Goal: Transaction & Acquisition: Purchase product/service

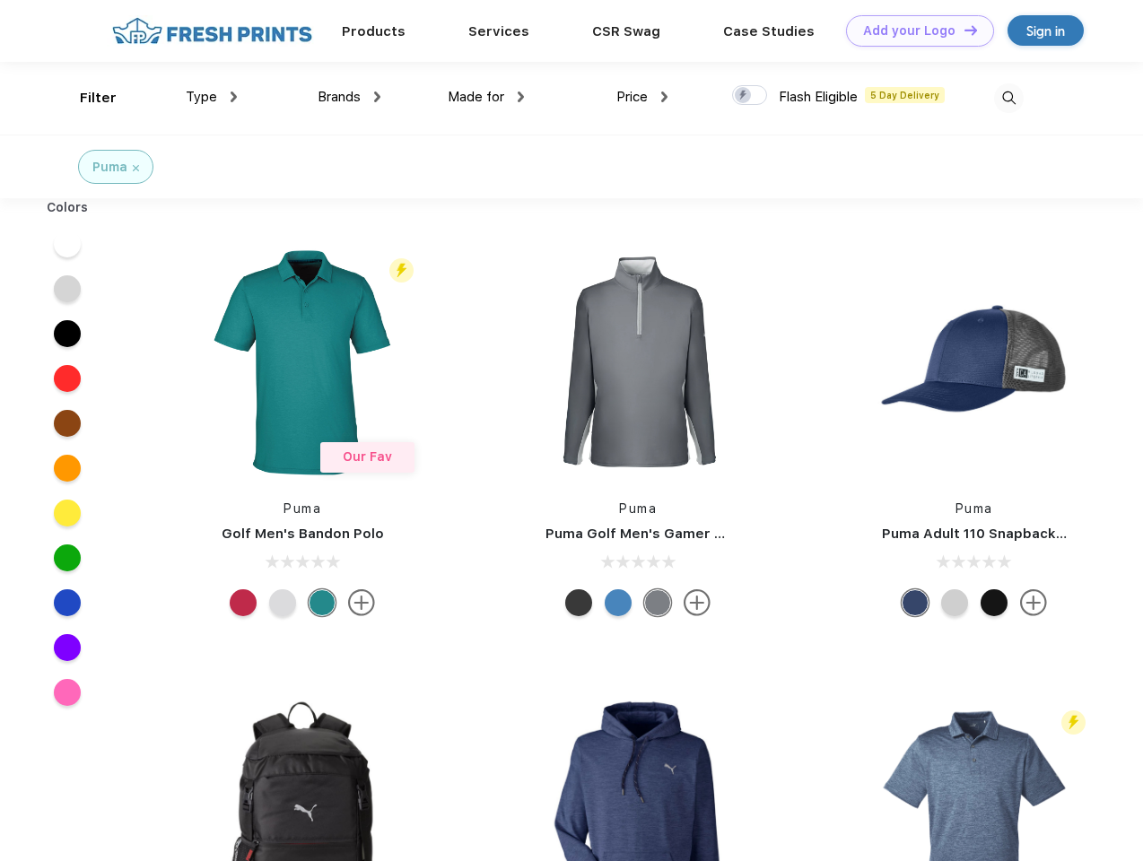
click at [913, 31] on link "Add your Logo Design Tool" at bounding box center [920, 30] width 148 height 31
click at [0, 0] on div "Design Tool" at bounding box center [0, 0] width 0 height 0
click at [963, 30] on link "Add your Logo Design Tool" at bounding box center [920, 30] width 148 height 31
click at [86, 98] on div "Filter" at bounding box center [98, 98] width 37 height 21
click at [212, 97] on span "Type" at bounding box center [201, 97] width 31 height 16
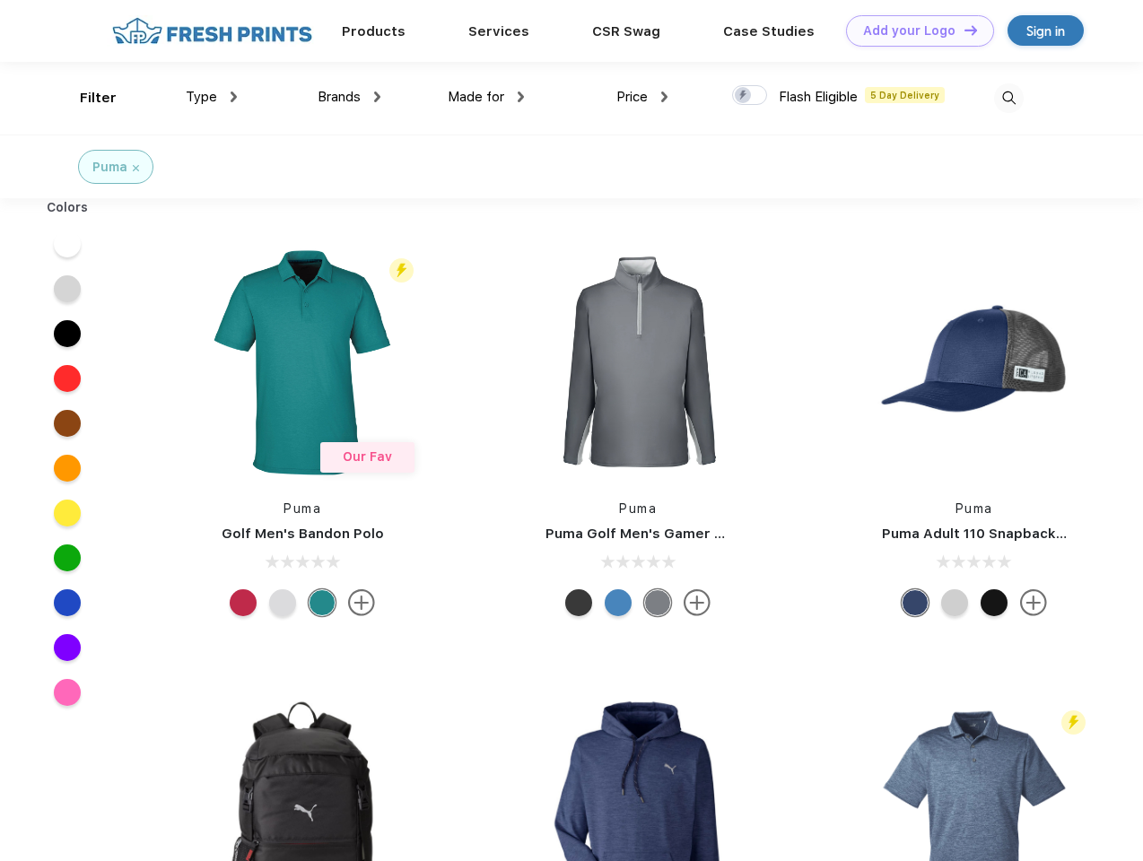
click at [349, 97] on span "Brands" at bounding box center [339, 97] width 43 height 16
click at [486, 97] on span "Made for" at bounding box center [476, 97] width 57 height 16
click at [642, 97] on span "Price" at bounding box center [631, 97] width 31 height 16
click at [750, 96] on div at bounding box center [749, 95] width 35 height 20
click at [744, 96] on input "checkbox" at bounding box center [738, 90] width 12 height 12
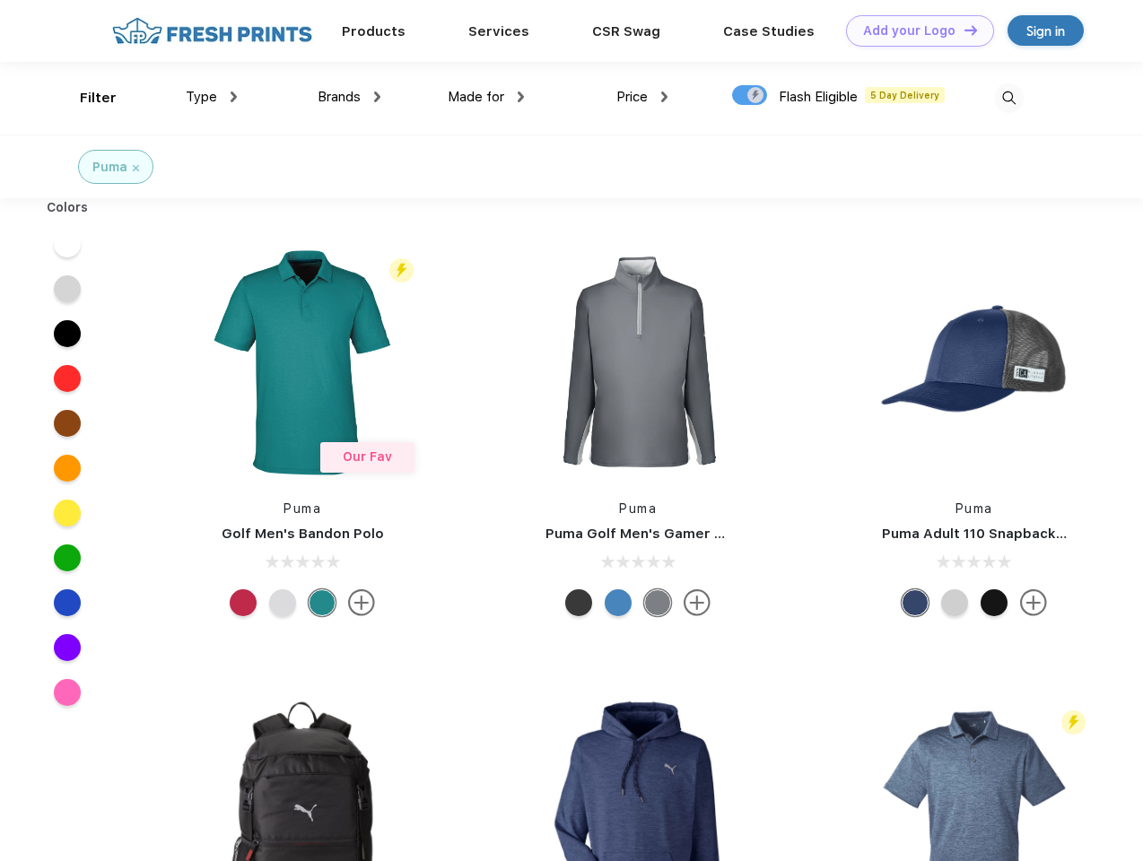
click at [1008, 98] on img at bounding box center [1009, 98] width 30 height 30
